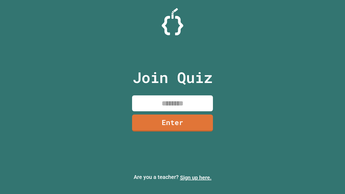
click at [196, 178] on link "Sign up here." at bounding box center [196, 177] width 32 height 6
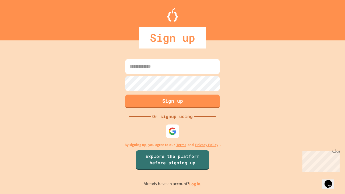
click at [196, 184] on link "Log in." at bounding box center [195, 184] width 12 height 6
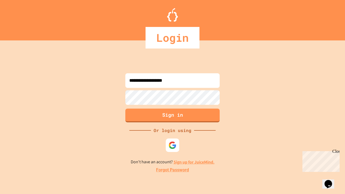
type input "**********"
